Goal: Find specific page/section

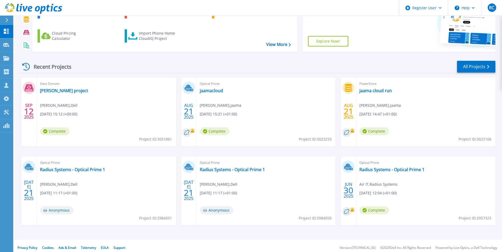
scroll to position [63, 0]
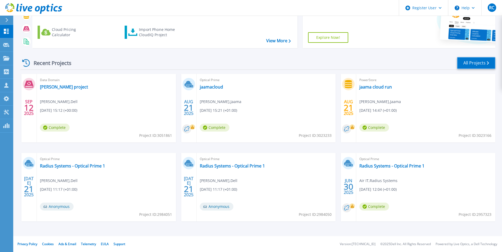
click at [484, 64] on link "All Projects" at bounding box center [476, 63] width 38 height 12
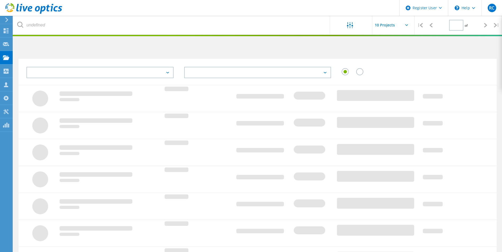
type input "1"
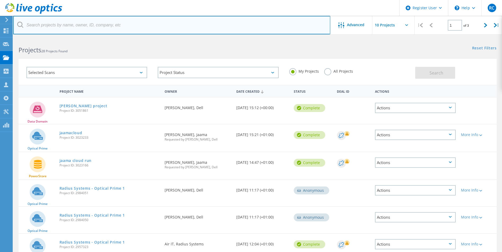
drag, startPoint x: 71, startPoint y: 29, endPoint x: 114, endPoint y: 20, distance: 44.4
click at [71, 29] on input "text" at bounding box center [171, 25] width 317 height 19
